Goal: Task Accomplishment & Management: Complete application form

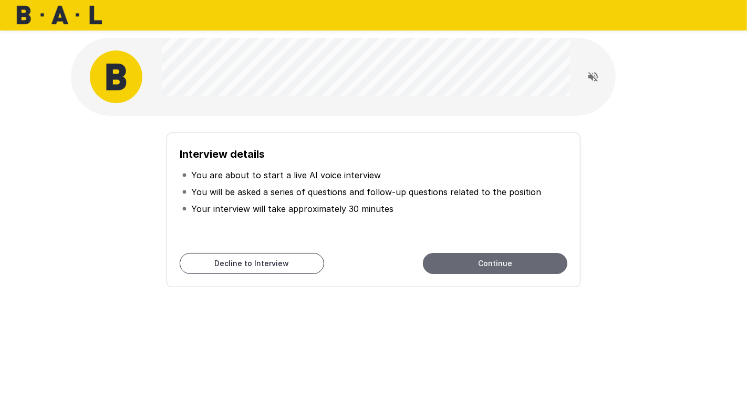
click at [468, 256] on button "Continue" at bounding box center [495, 263] width 145 height 21
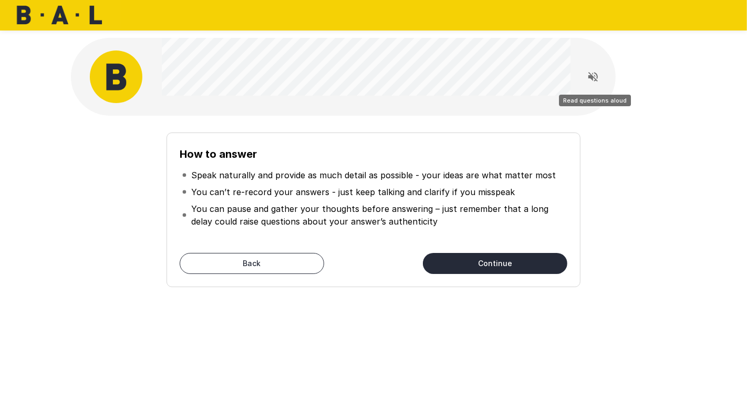
click at [597, 76] on icon "Read questions aloud" at bounding box center [593, 76] width 9 height 9
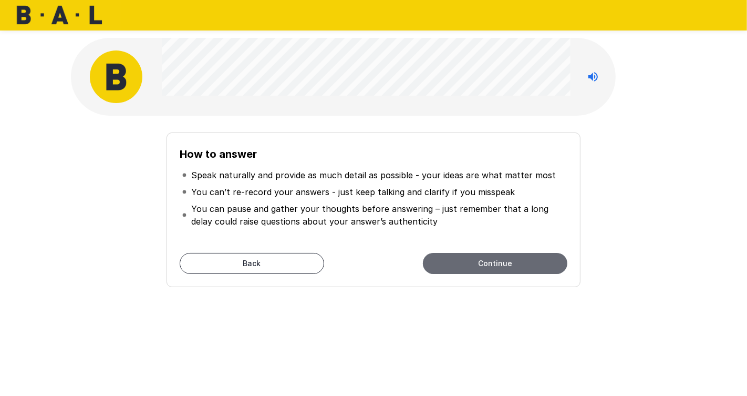
click at [492, 265] on button "Continue" at bounding box center [495, 263] width 145 height 21
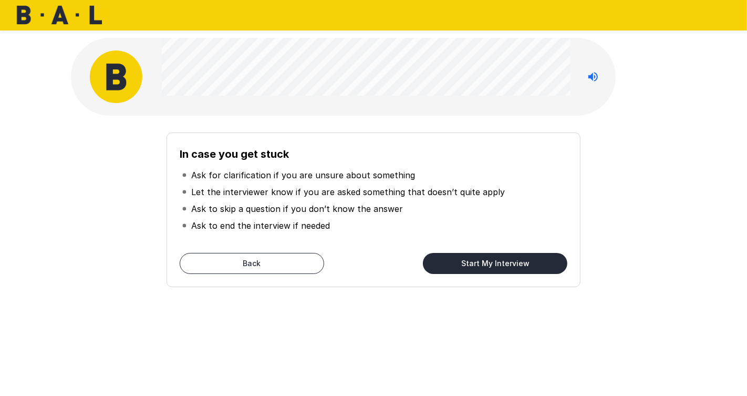
click at [473, 271] on button "Start My Interview" at bounding box center [495, 263] width 145 height 21
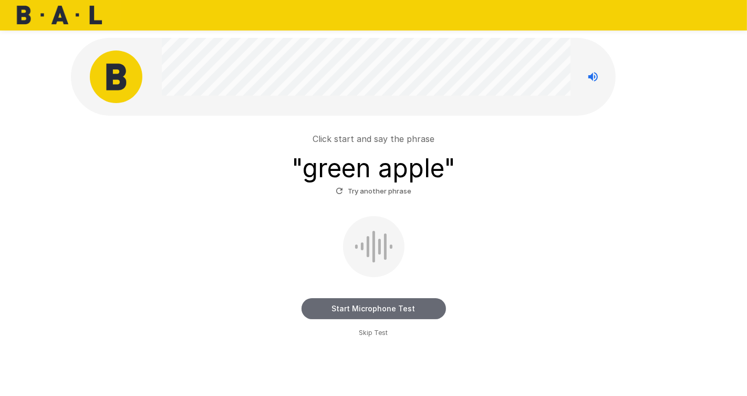
click at [357, 312] on button "Start Microphone Test" at bounding box center [374, 308] width 145 height 21
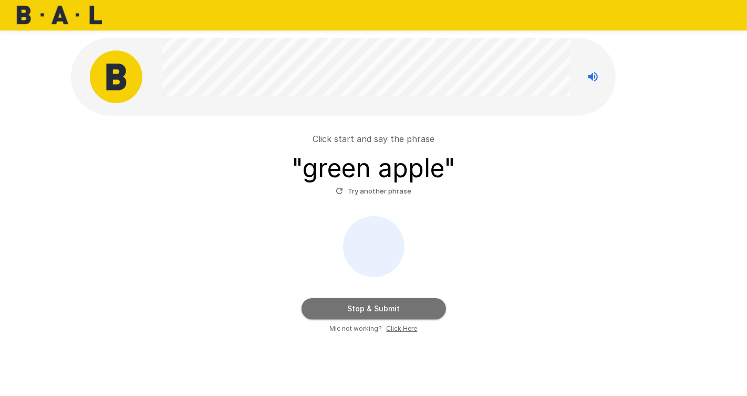
click at [357, 312] on button "Stop & Submit" at bounding box center [374, 308] width 145 height 21
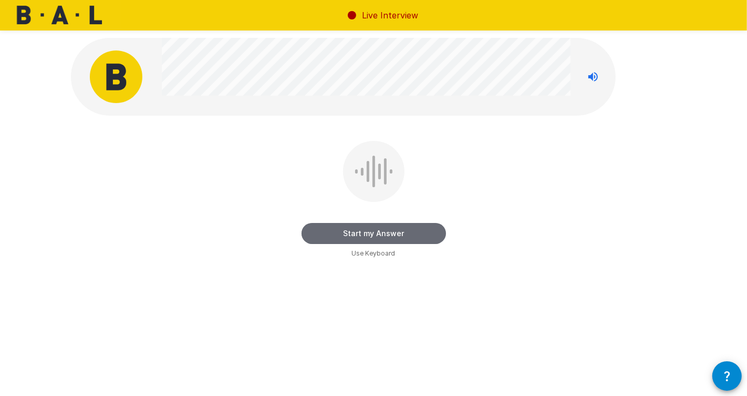
click at [357, 239] on button "Start my Answer" at bounding box center [374, 233] width 145 height 21
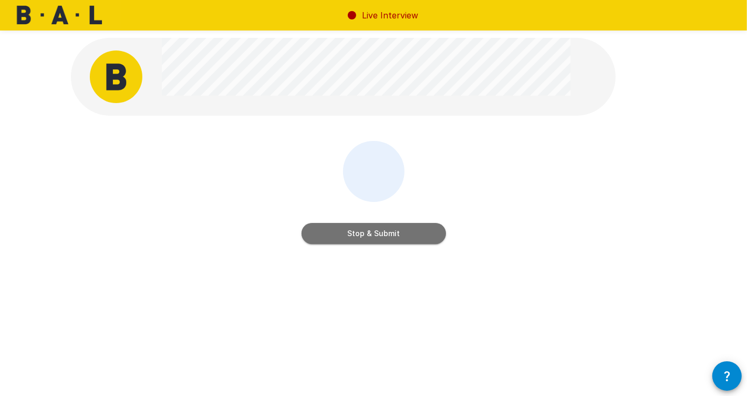
click at [357, 239] on button "Stop & Submit" at bounding box center [374, 233] width 145 height 21
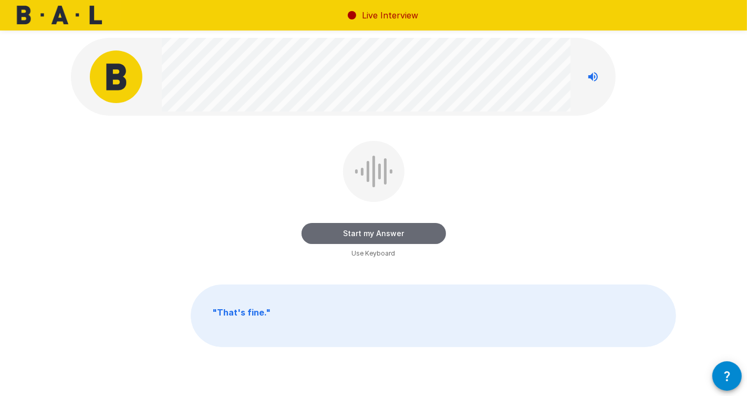
click at [353, 232] on button "Start my Answer" at bounding box center [374, 233] width 145 height 21
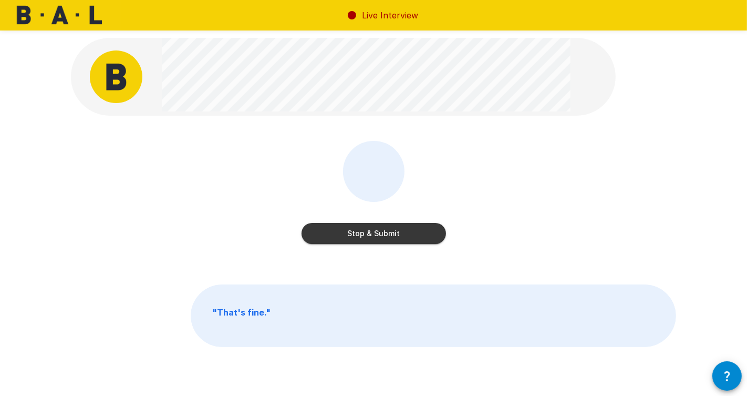
click at [356, 229] on button "Stop & Submit" at bounding box center [374, 233] width 145 height 21
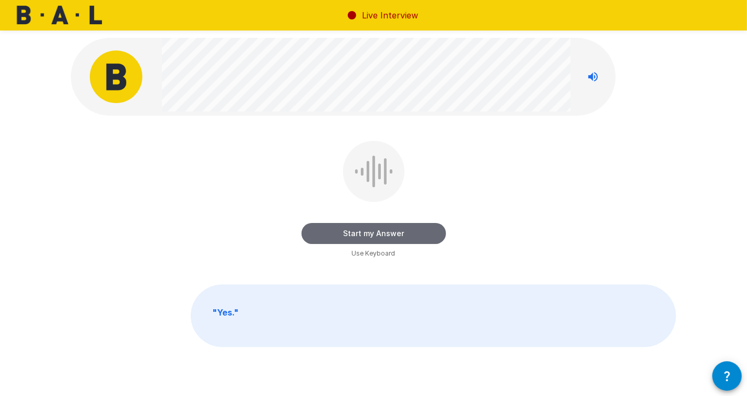
click at [337, 234] on button "Start my Answer" at bounding box center [374, 233] width 145 height 21
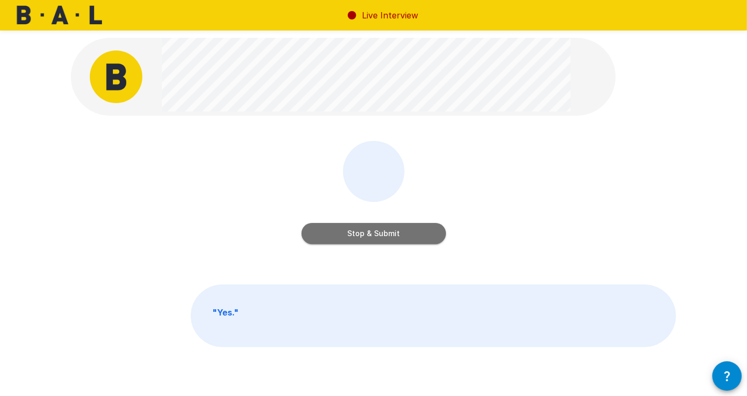
click at [337, 234] on button "Stop & Submit" at bounding box center [374, 233] width 145 height 21
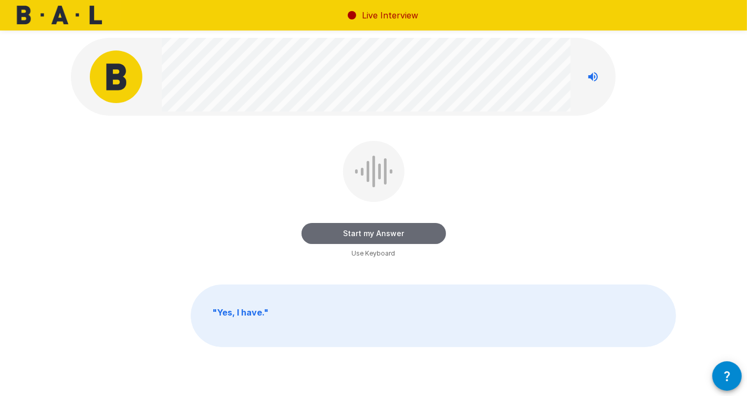
click at [337, 234] on button "Start my Answer" at bounding box center [374, 233] width 145 height 21
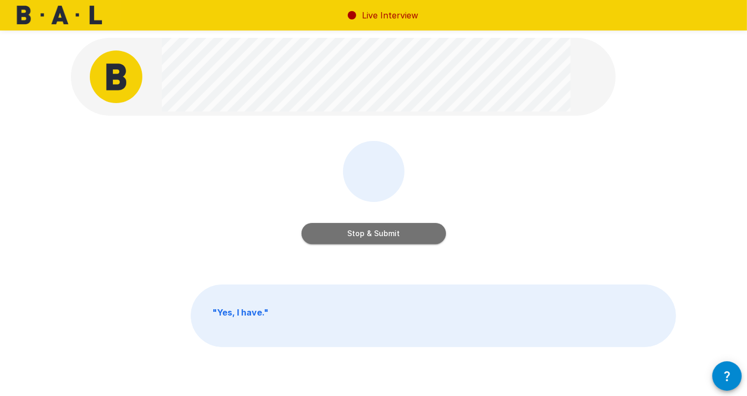
click at [337, 234] on button "Stop & Submit" at bounding box center [374, 233] width 145 height 21
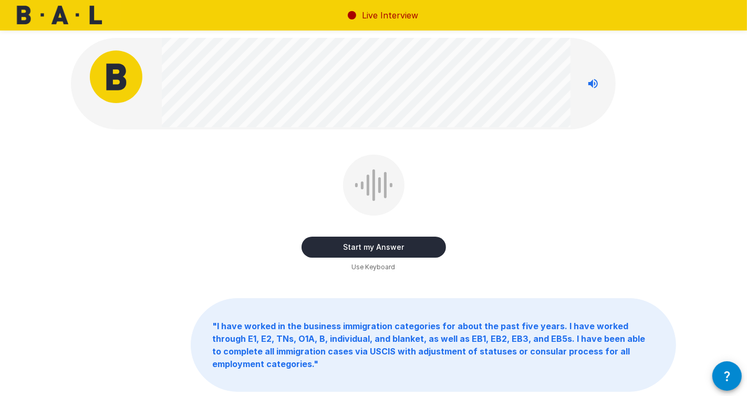
click at [369, 248] on button "Start my Answer" at bounding box center [374, 247] width 145 height 21
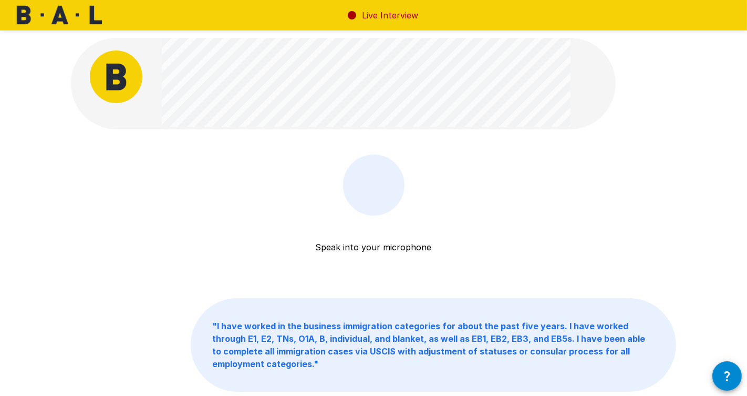
click at [368, 206] on div at bounding box center [373, 185] width 61 height 61
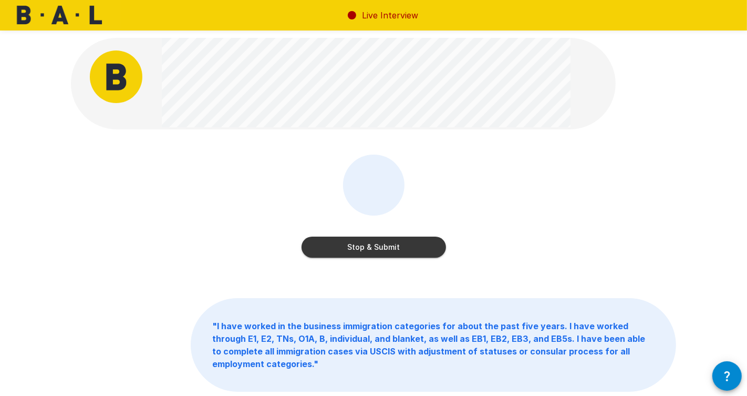
click at [370, 233] on div "Stop & Submit" at bounding box center [374, 237] width 145 height 42
click at [365, 246] on button "Stop & Submit" at bounding box center [374, 247] width 145 height 21
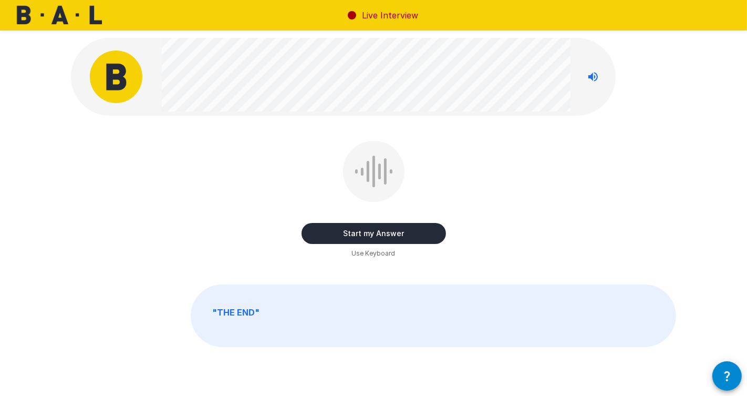
click at [363, 253] on span "Use Keyboard" at bounding box center [374, 253] width 44 height 11
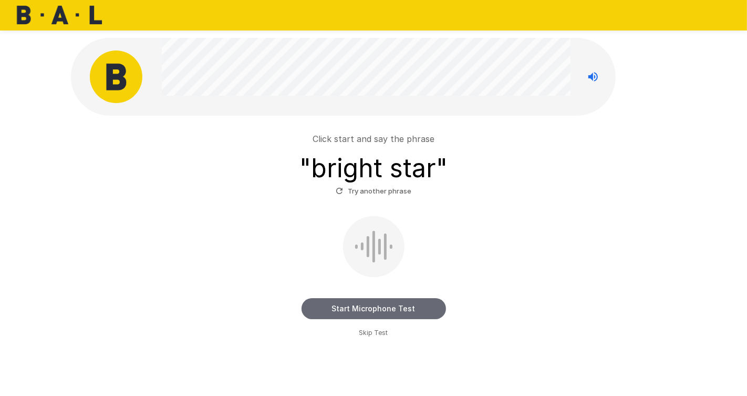
click at [415, 308] on button "Start Microphone Test" at bounding box center [374, 308] width 145 height 21
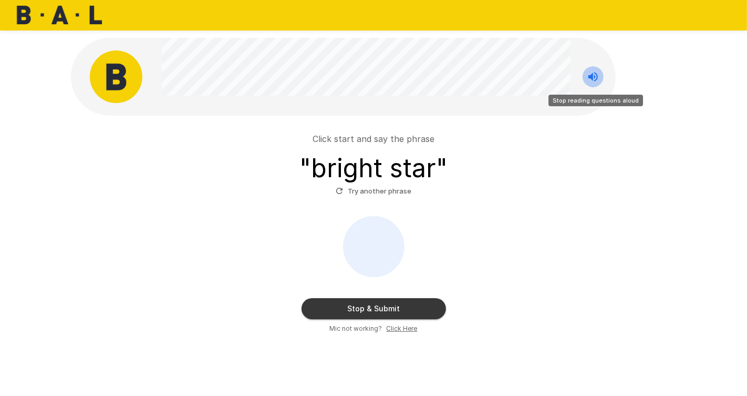
click at [588, 81] on icon "Stop reading questions aloud" at bounding box center [593, 76] width 13 height 13
click at [399, 298] on button "Stop & Submit" at bounding box center [374, 308] width 145 height 21
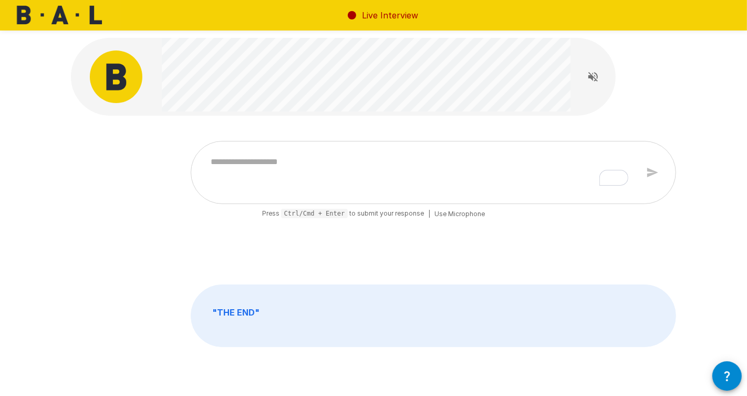
type textarea "*"
click at [467, 211] on span "Use Microphone" at bounding box center [460, 214] width 50 height 11
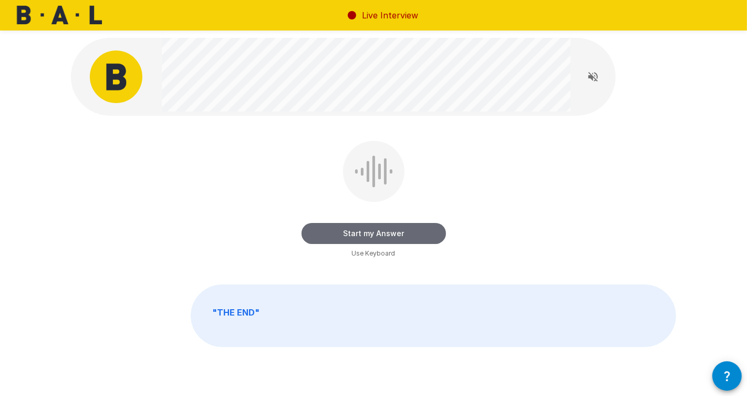
click at [410, 227] on button "Start my Answer" at bounding box center [374, 233] width 145 height 21
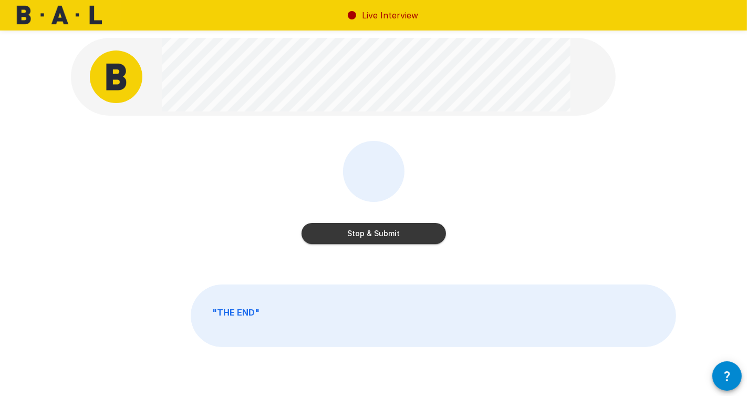
click at [409, 227] on button "Stop & Submit" at bounding box center [374, 233] width 145 height 21
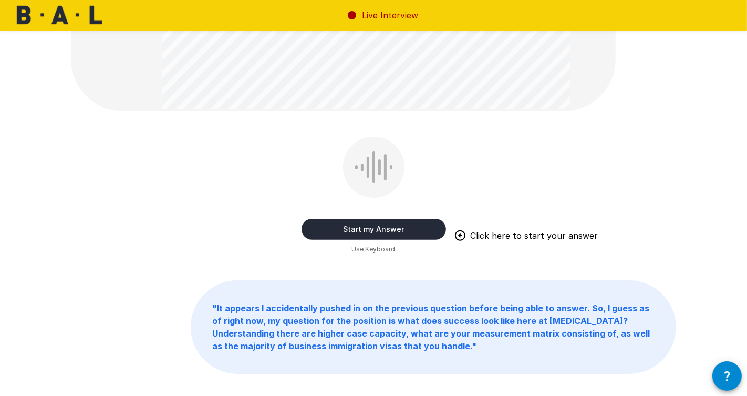
scroll to position [253, 0]
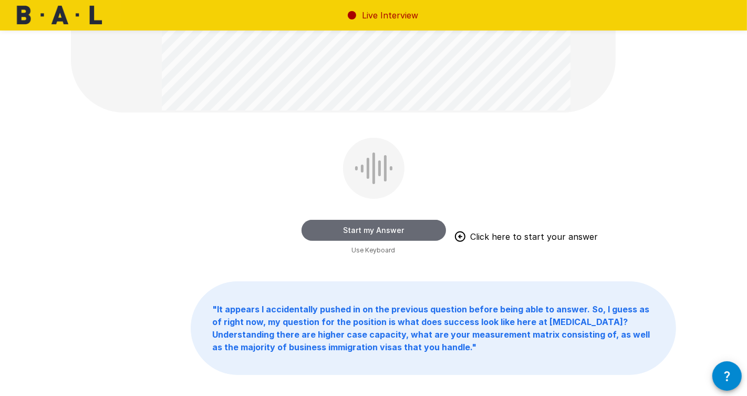
click at [397, 228] on button "Start my Answer" at bounding box center [374, 230] width 145 height 21
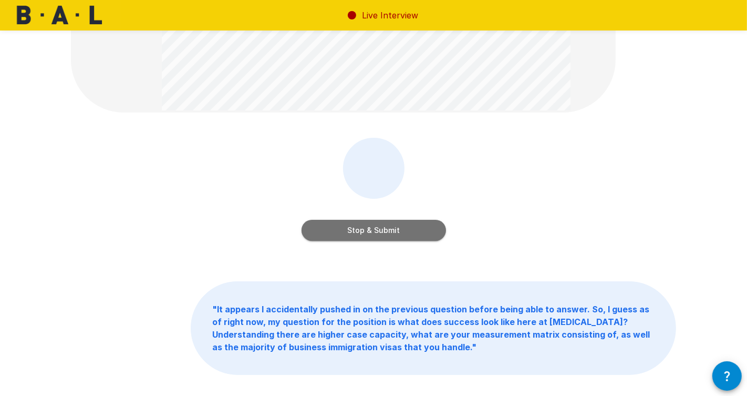
click at [397, 227] on button "Stop & Submit" at bounding box center [374, 230] width 145 height 21
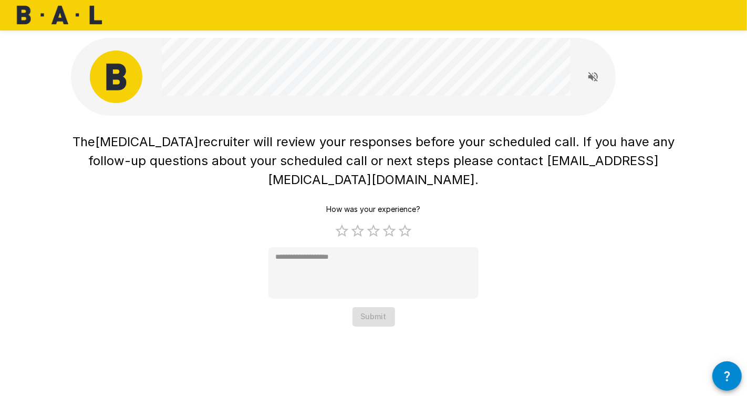
scroll to position [0, 0]
click at [374, 223] on label "3 Stars" at bounding box center [374, 231] width 16 height 16
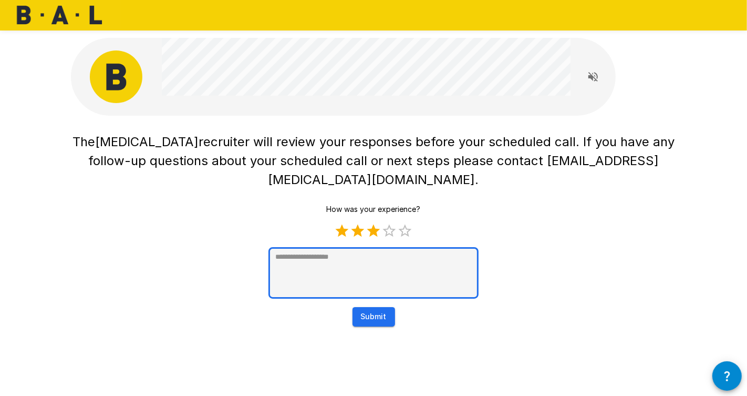
click at [376, 247] on textarea at bounding box center [374, 273] width 210 height 52
type textarea "*"
